Goal: Find contact information: Find contact information

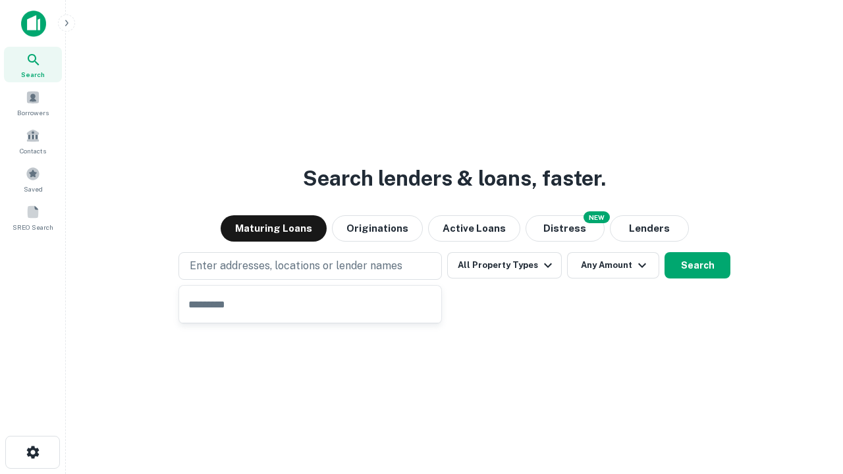
type input "**********"
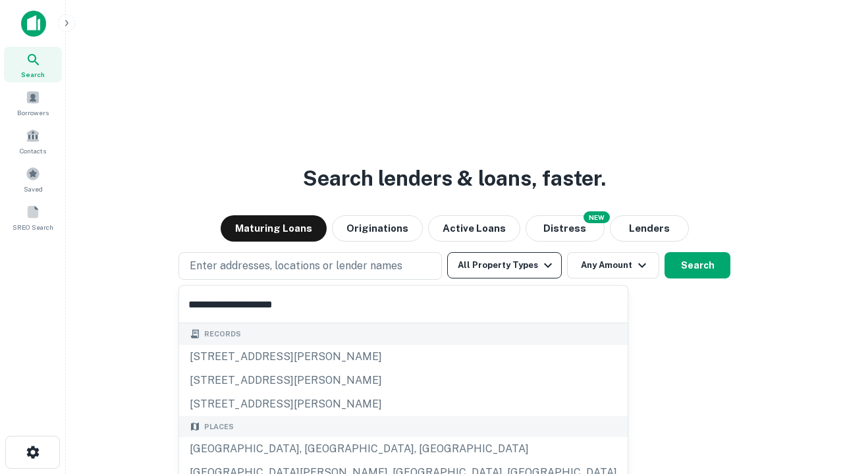
click at [315, 449] on div "Santa Monica, CA, USA" at bounding box center [403, 449] width 448 height 24
click at [504, 265] on button "All Property Types" at bounding box center [504, 265] width 115 height 26
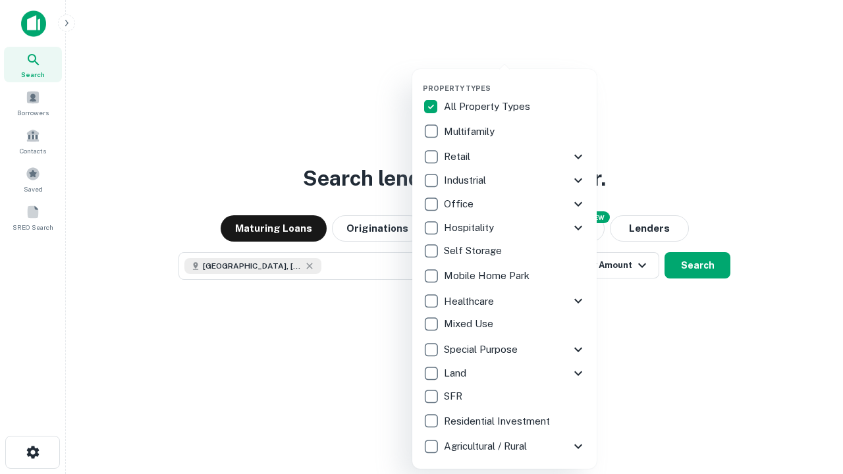
click at [515, 80] on button "button" at bounding box center [515, 80] width 184 height 1
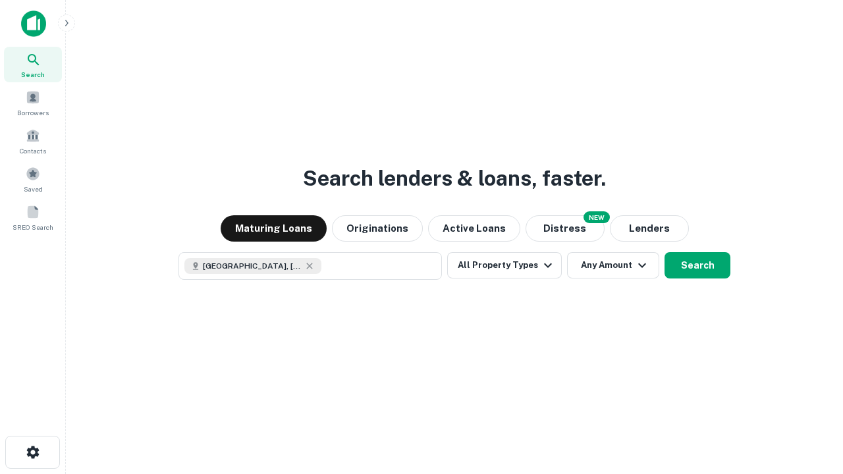
scroll to position [21, 0]
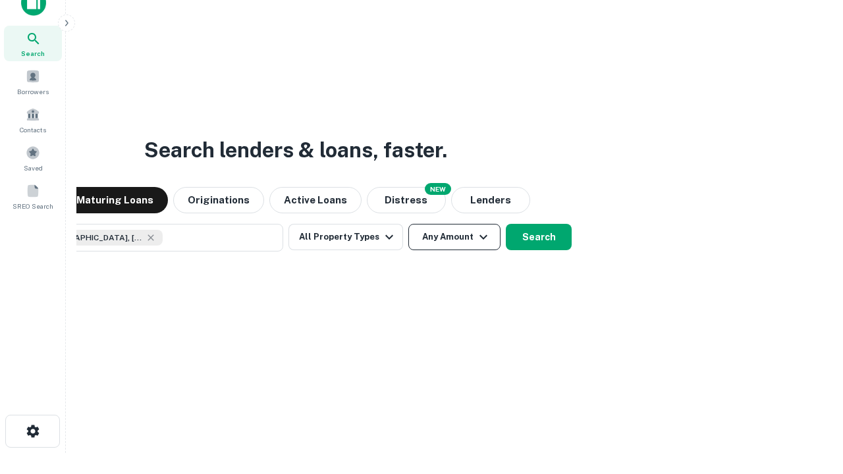
click at [408, 224] on button "Any Amount" at bounding box center [454, 237] width 92 height 26
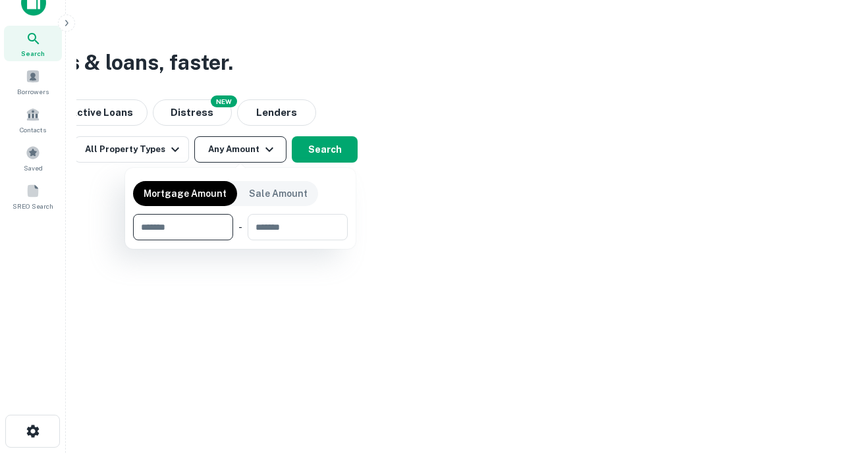
type input "*******"
click at [240, 240] on button "button" at bounding box center [240, 240] width 215 height 1
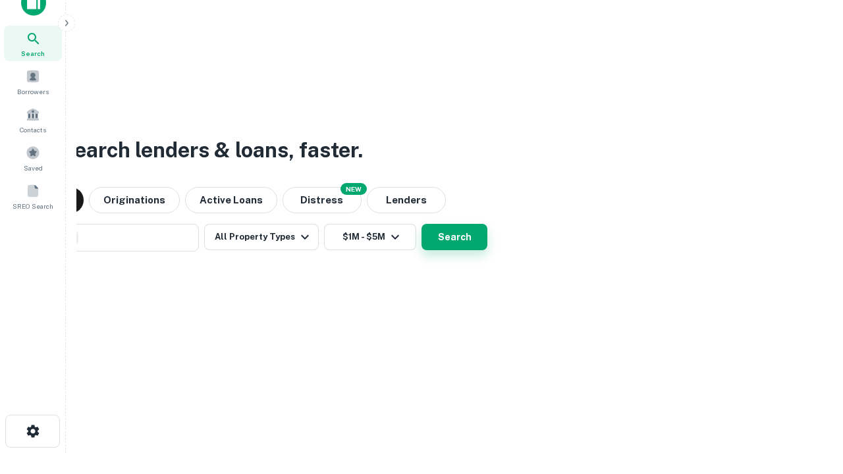
click at [421, 224] on button "Search" at bounding box center [454, 237] width 66 height 26
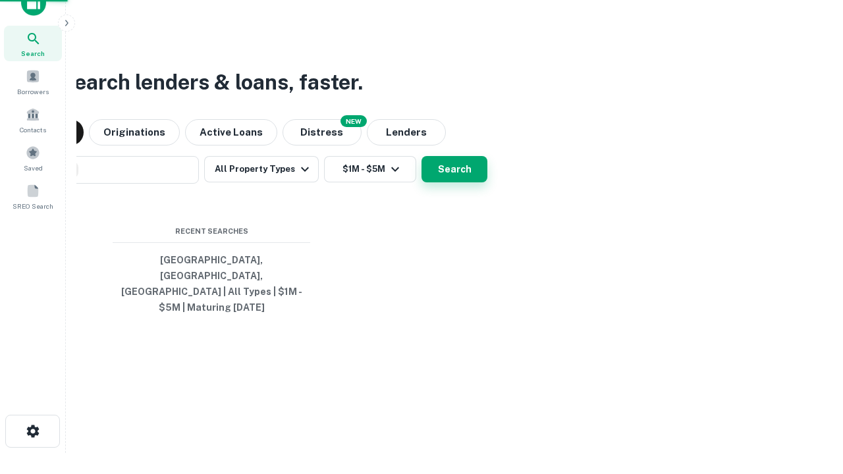
scroll to position [43, 373]
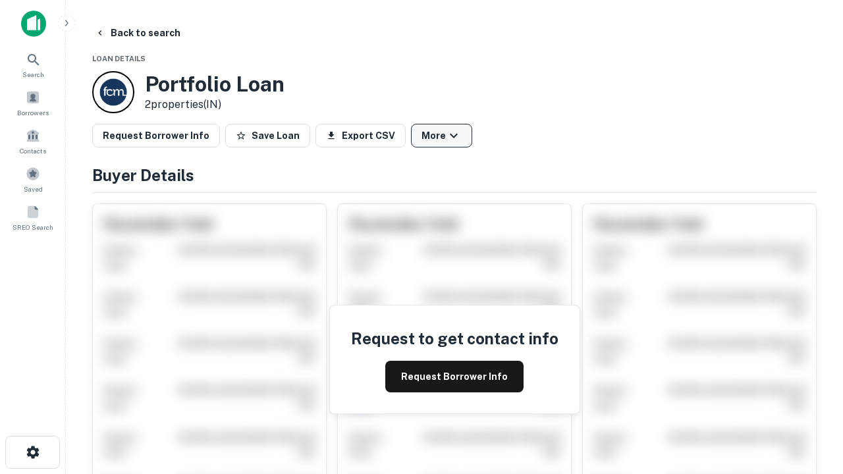
click at [441, 136] on button "More" at bounding box center [441, 136] width 61 height 24
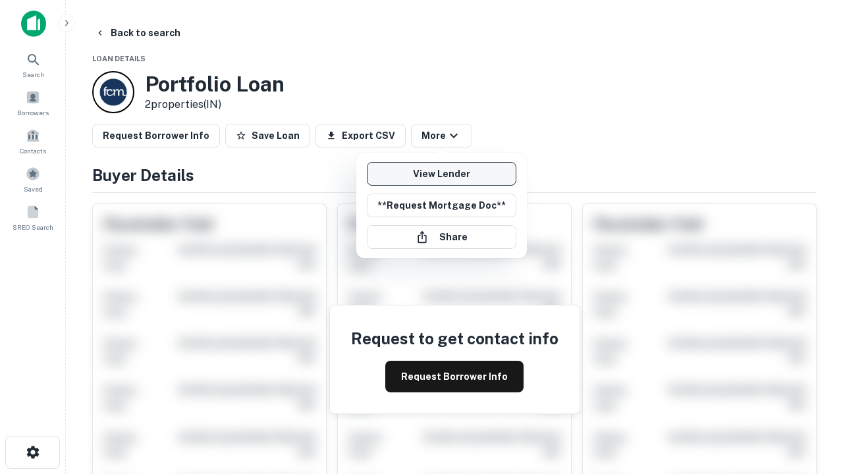
click at [441, 174] on link "View Lender" at bounding box center [441, 174] width 149 height 24
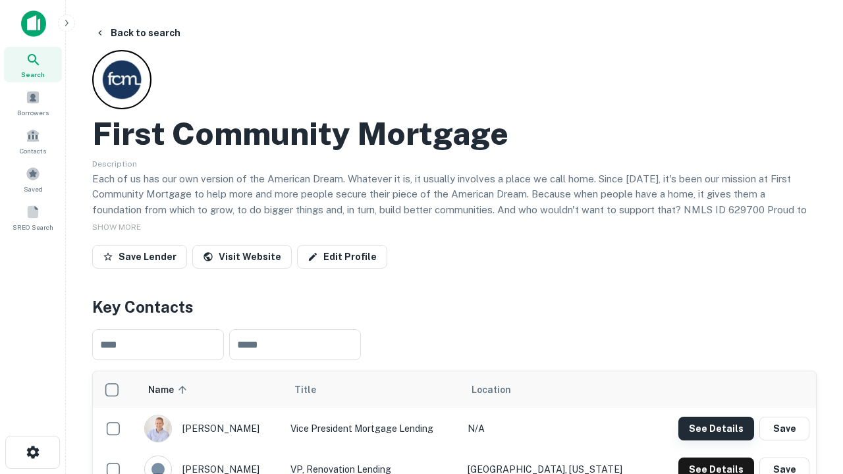
click at [716, 428] on button "See Details" at bounding box center [716, 429] width 76 height 24
